Goal: Task Accomplishment & Management: Manage account settings

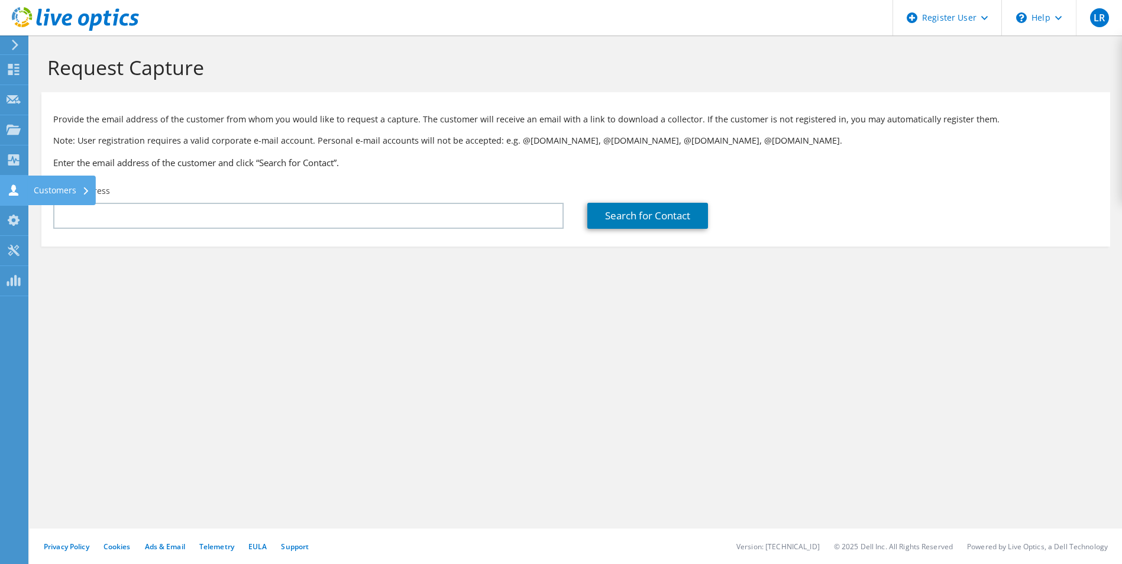
click at [15, 188] on use at bounding box center [13, 190] width 9 height 11
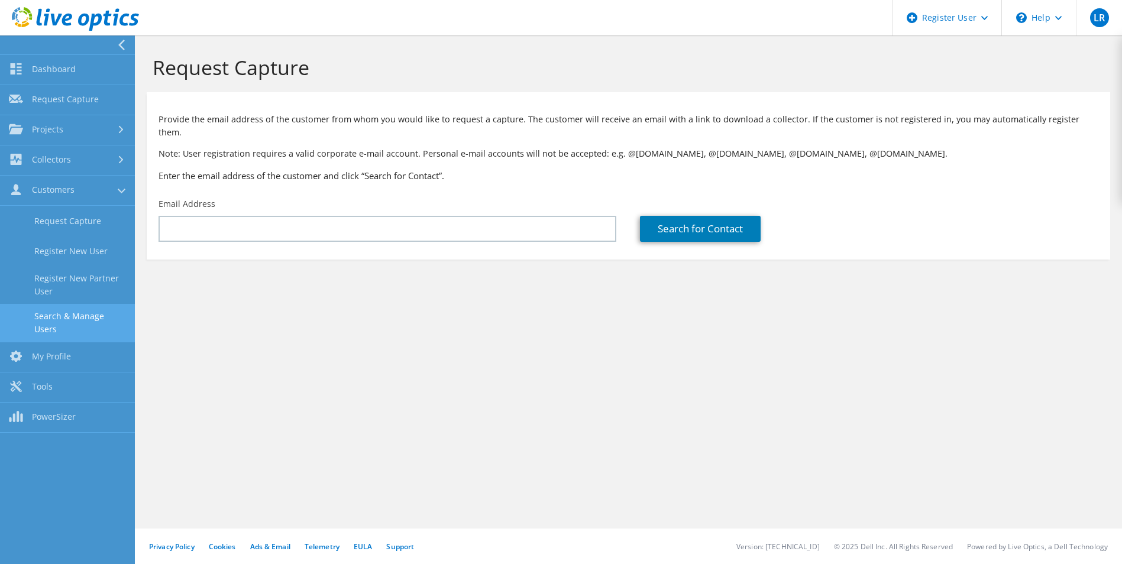
click at [95, 317] on link "Search & Manage Users" at bounding box center [67, 323] width 135 height 38
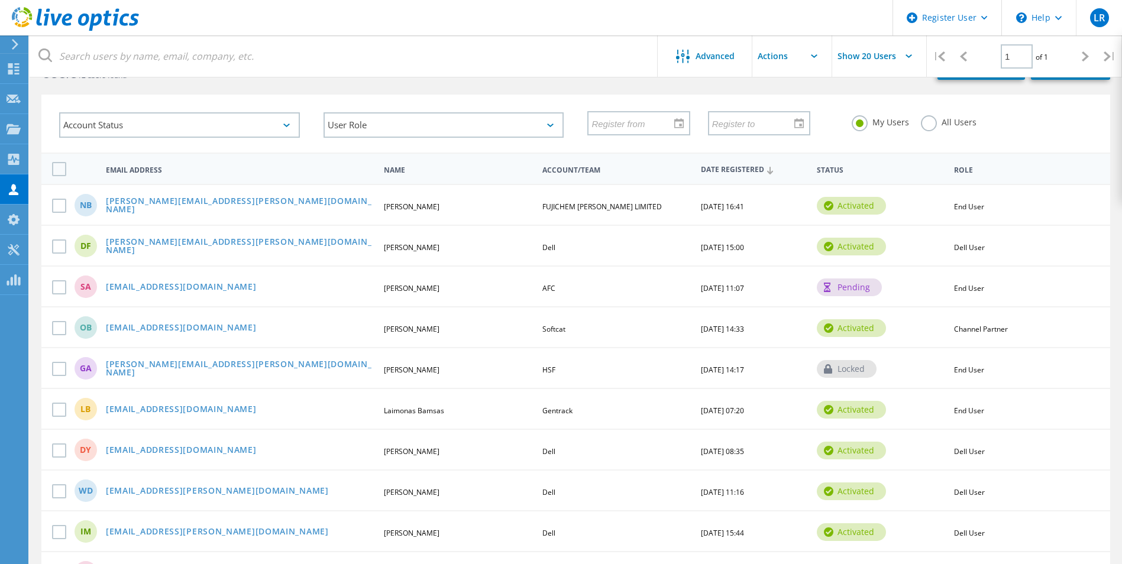
scroll to position [118, 0]
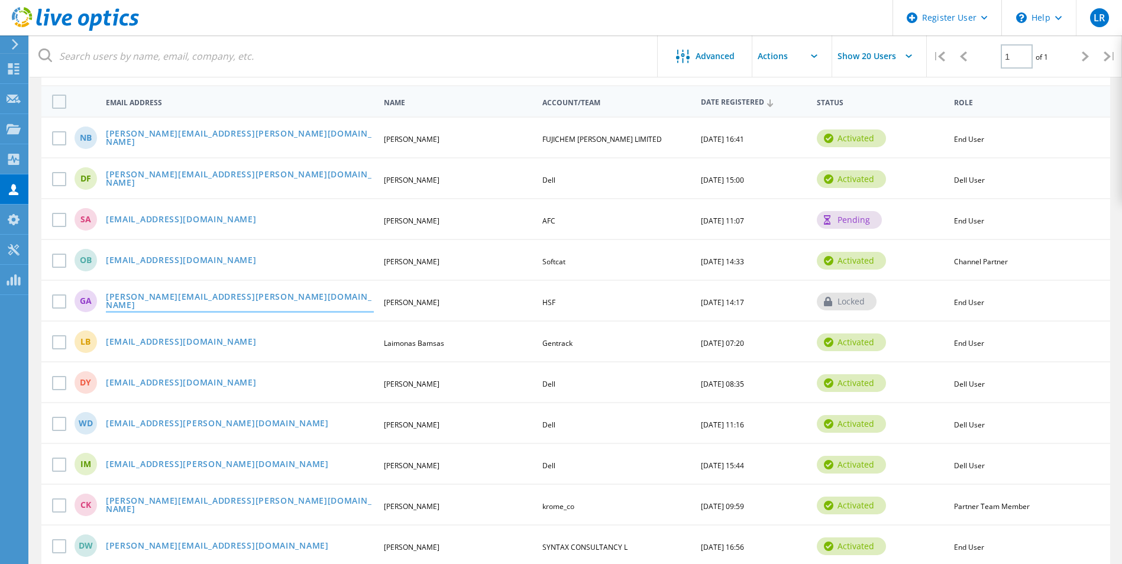
click at [162, 307] on link "[PERSON_NAME][EMAIL_ADDRESS][PERSON_NAME][DOMAIN_NAME]" at bounding box center [240, 302] width 268 height 18
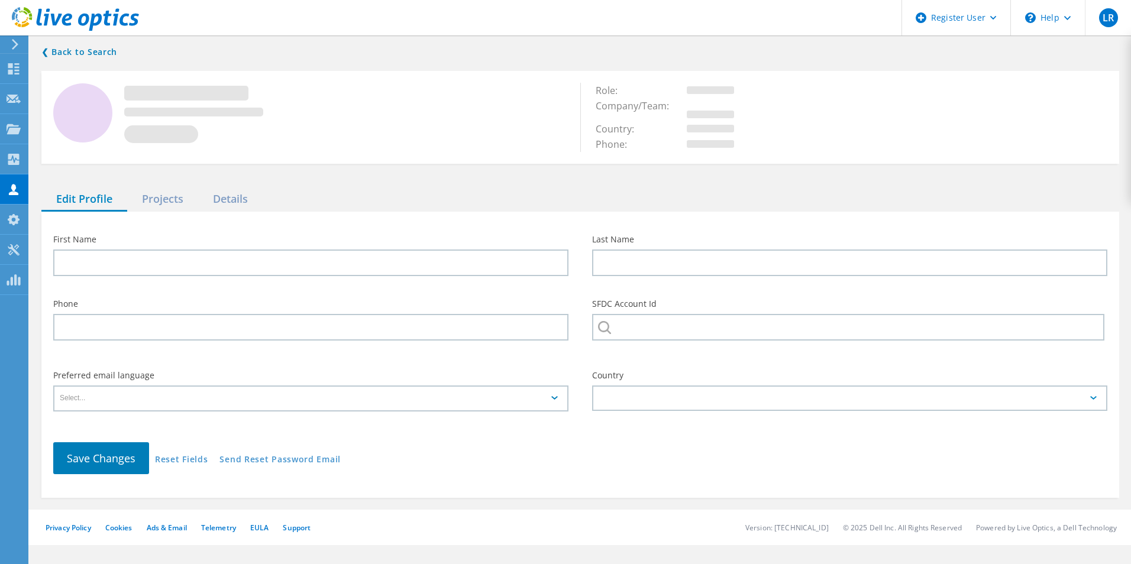
type input "[PERSON_NAME]"
type input "HSF"
type input "English"
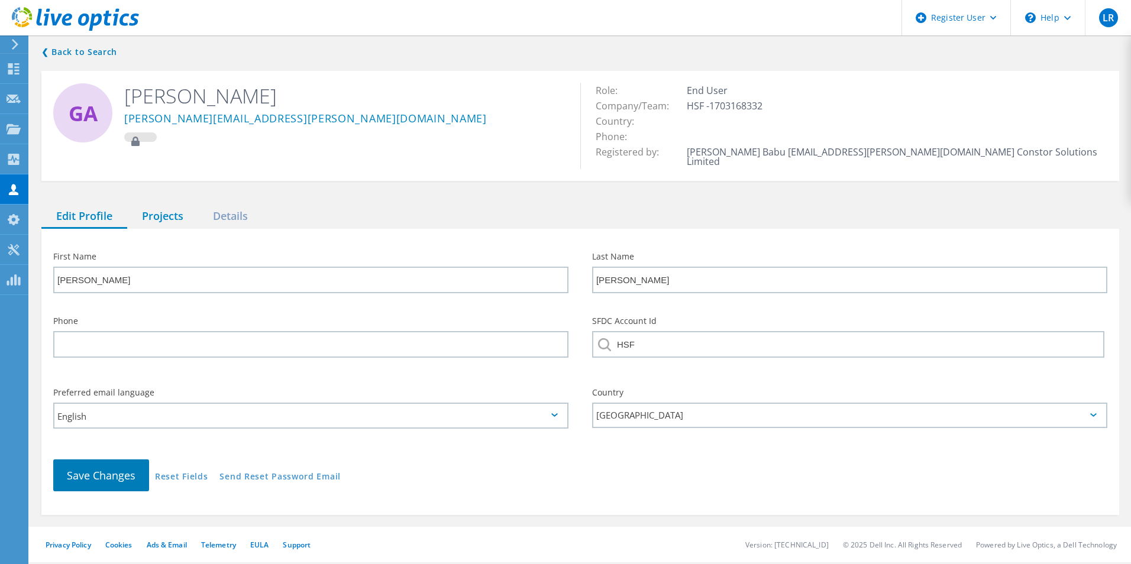
click at [155, 209] on div "Projects" at bounding box center [162, 217] width 71 height 24
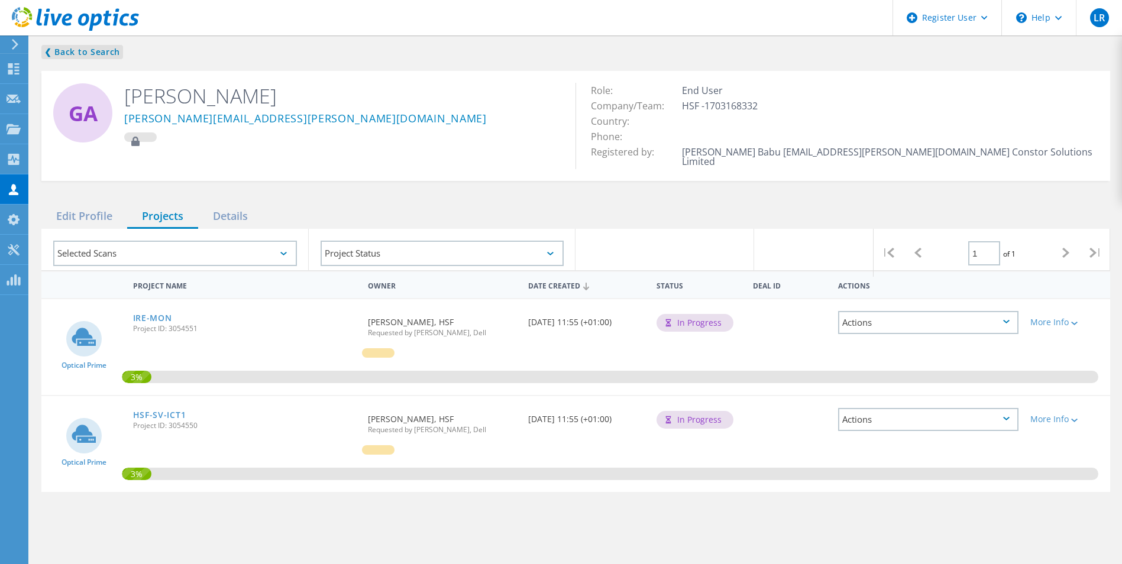
click at [97, 50] on link "❮ Back to Search" at bounding box center [82, 52] width 82 height 14
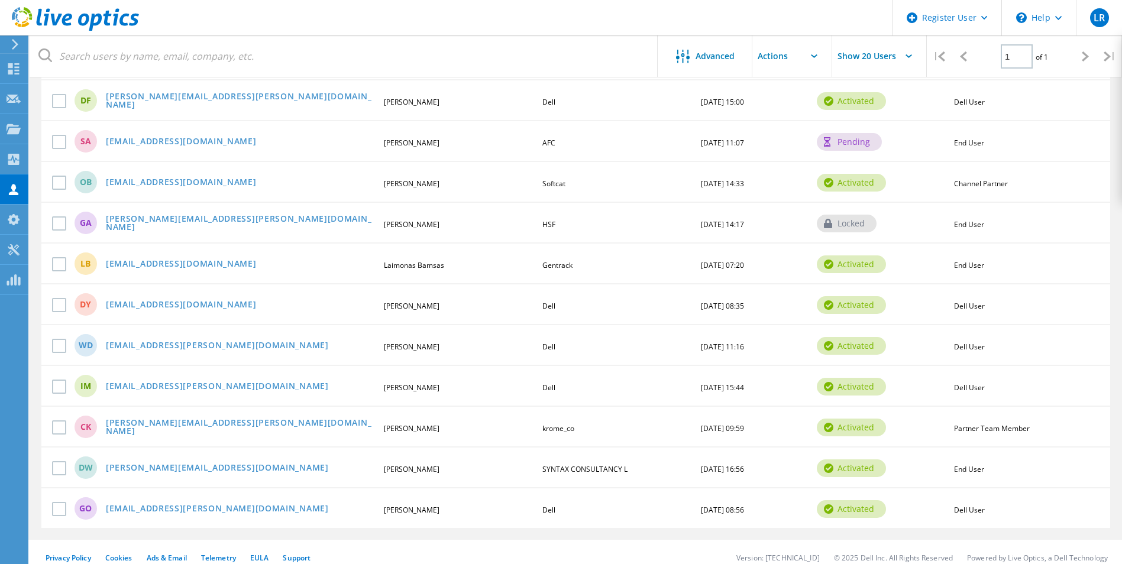
scroll to position [208, 0]
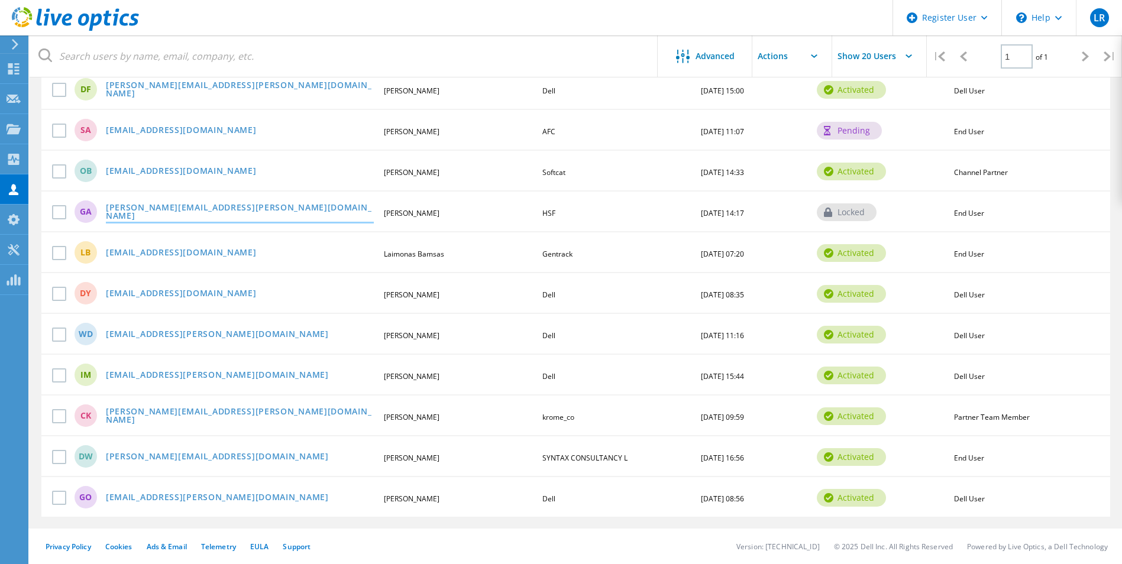
click at [170, 214] on link "[PERSON_NAME][EMAIL_ADDRESS][PERSON_NAME][DOMAIN_NAME]" at bounding box center [240, 213] width 268 height 18
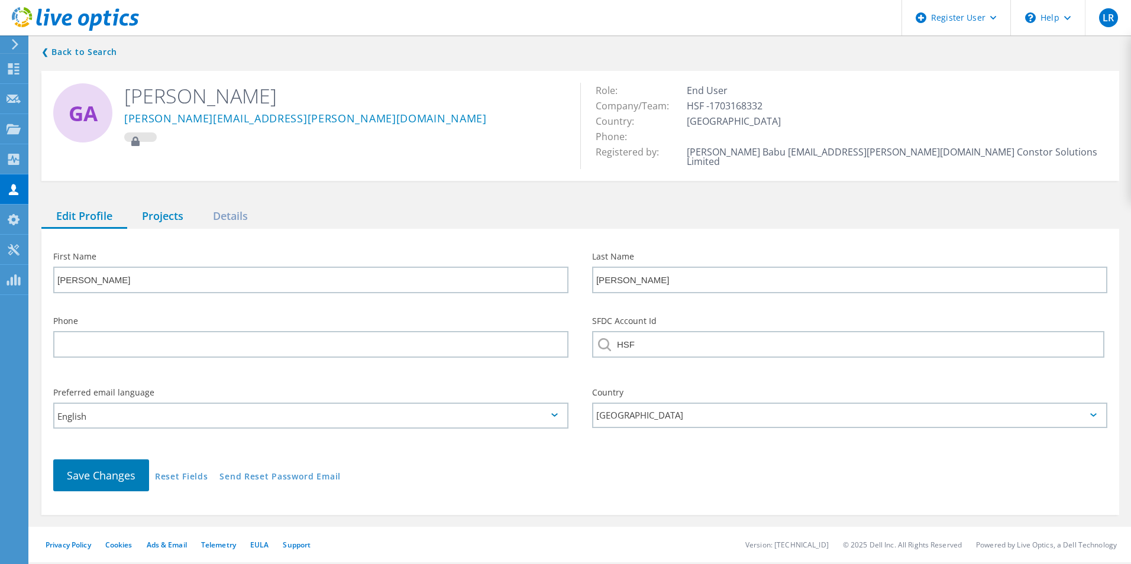
click at [156, 206] on div "Projects" at bounding box center [162, 217] width 71 height 24
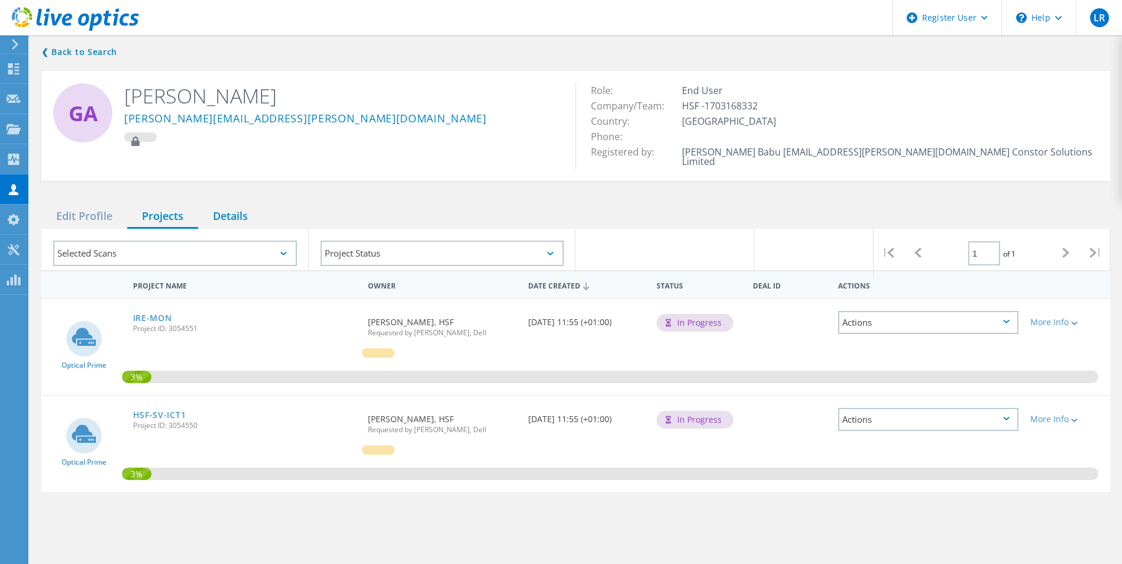
click at [237, 207] on div "Details" at bounding box center [230, 217] width 64 height 24
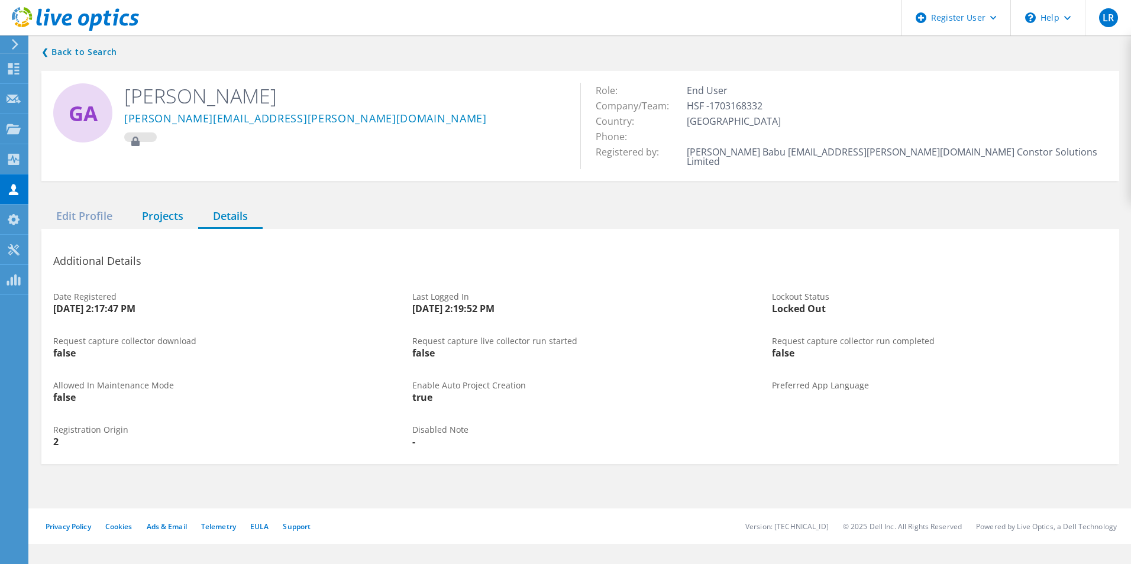
click at [153, 205] on div "Projects" at bounding box center [162, 217] width 71 height 24
